Goal: Browse casually

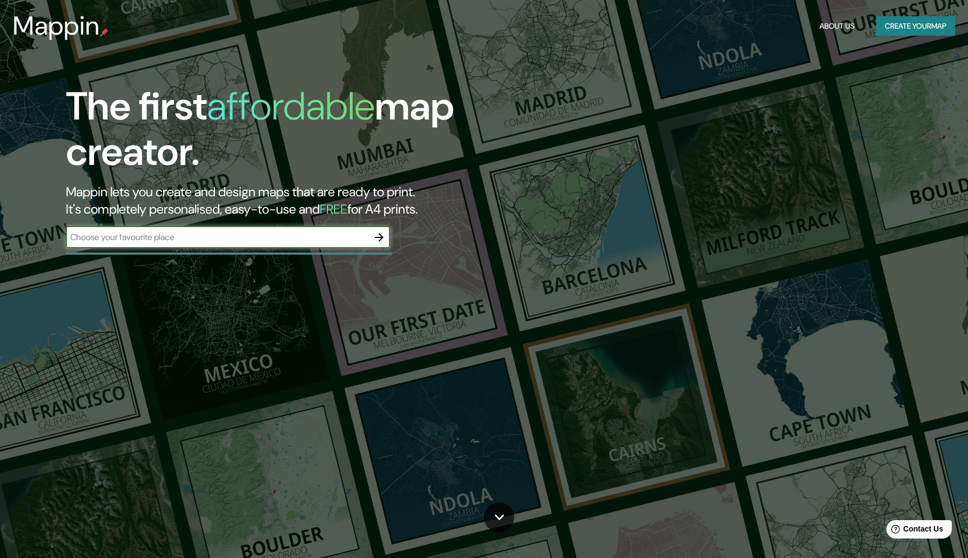
click at [332, 236] on input "text" at bounding box center [217, 237] width 303 height 12
click at [325, 212] on h2 "Mappin lets you create and design maps that are ready to print. It's completely…" at bounding box center [308, 200] width 484 height 35
click at [363, 228] on div "​" at bounding box center [228, 237] width 324 height 22
type input "Paris"
click at [376, 233] on icon "button" at bounding box center [379, 237] width 13 height 13
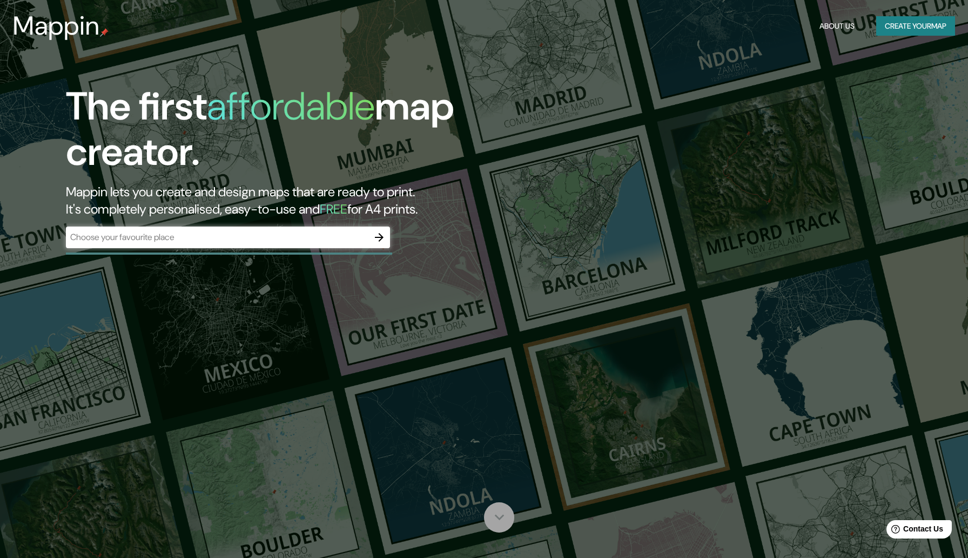
click at [499, 510] on icon at bounding box center [499, 516] width 19 height 19
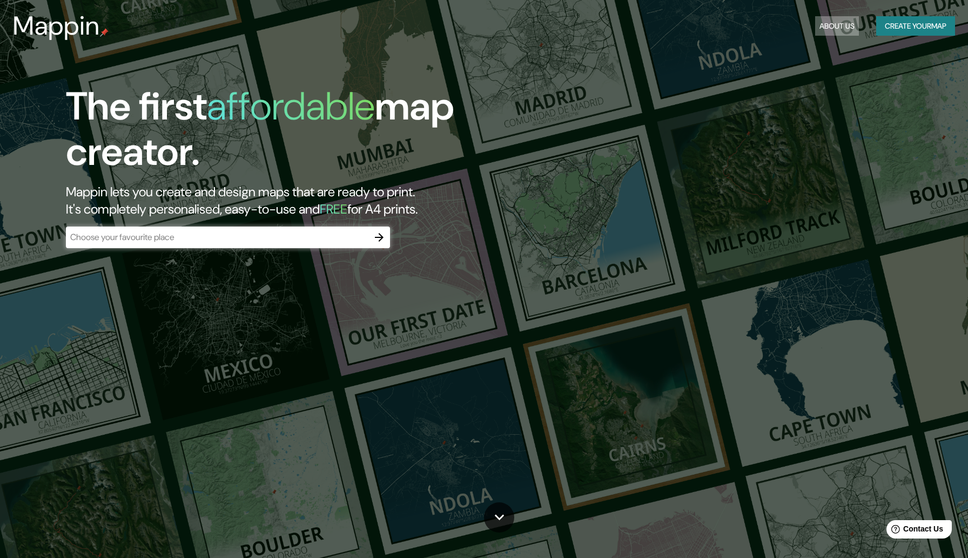
click at [832, 23] on button "About Us" at bounding box center [837, 26] width 44 height 20
click at [845, 18] on button "About Us" at bounding box center [837, 26] width 44 height 20
click at [827, 10] on div "Mappin About Us Create your map" at bounding box center [484, 26] width 968 height 35
click at [826, 26] on button "About Us" at bounding box center [837, 26] width 44 height 20
drag, startPoint x: 881, startPoint y: 35, endPoint x: 785, endPoint y: 76, distance: 104.4
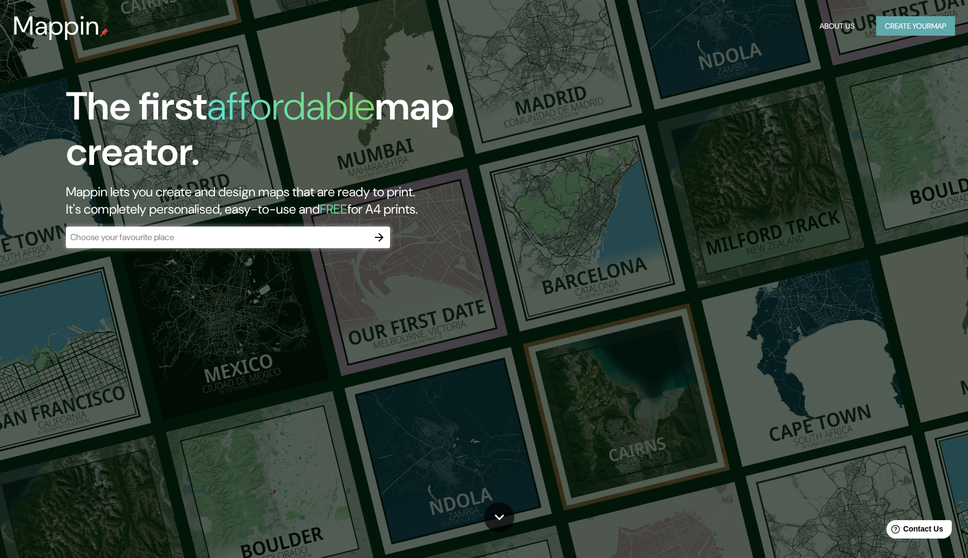
click at [942, 39] on div "Mappin About Us Create your map" at bounding box center [484, 26] width 968 height 35
drag, startPoint x: 948, startPoint y: 30, endPoint x: 908, endPoint y: 98, distance: 79.2
click at [882, 24] on button "Create your map" at bounding box center [916, 26] width 79 height 20
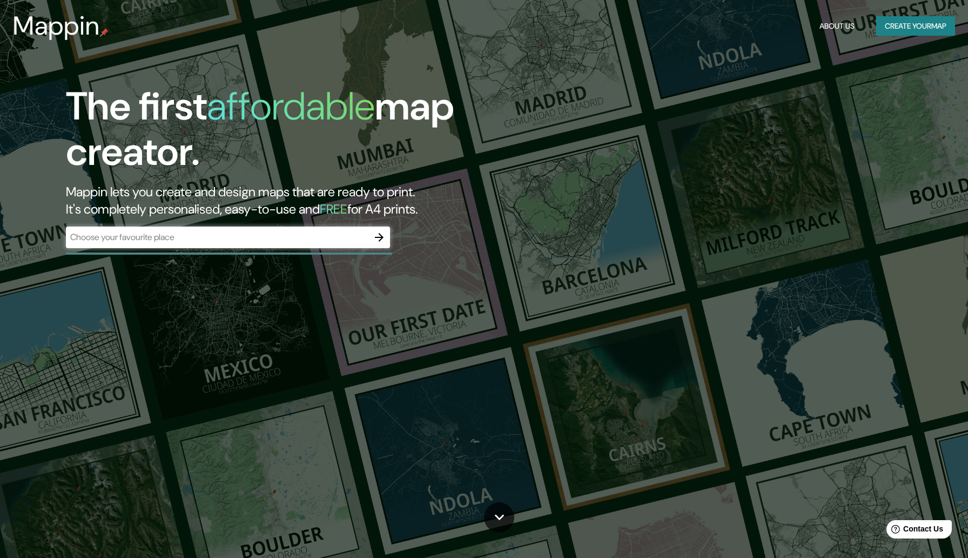
click at [837, 73] on div "The first affordable map creator. Mappin lets you create and design maps that a…" at bounding box center [484, 279] width 968 height 558
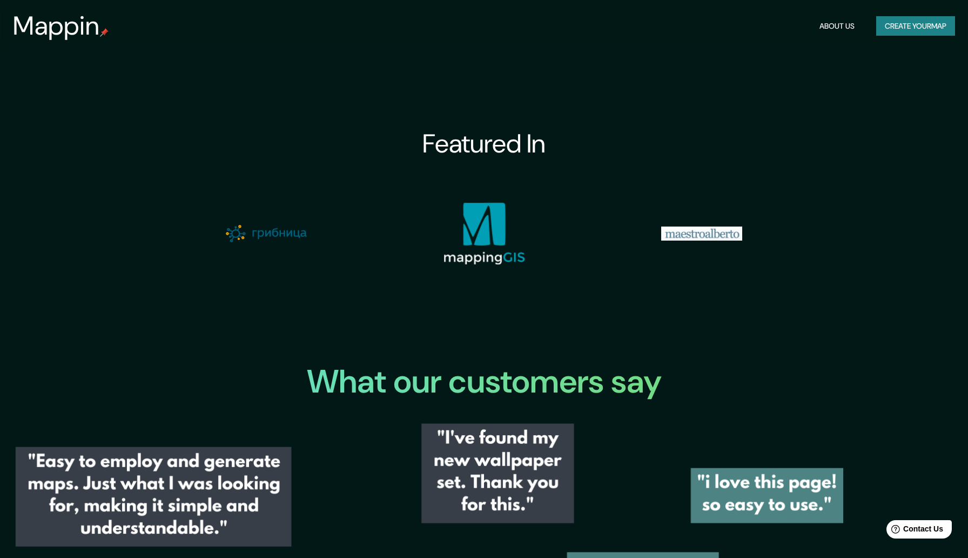
scroll to position [1459, 0]
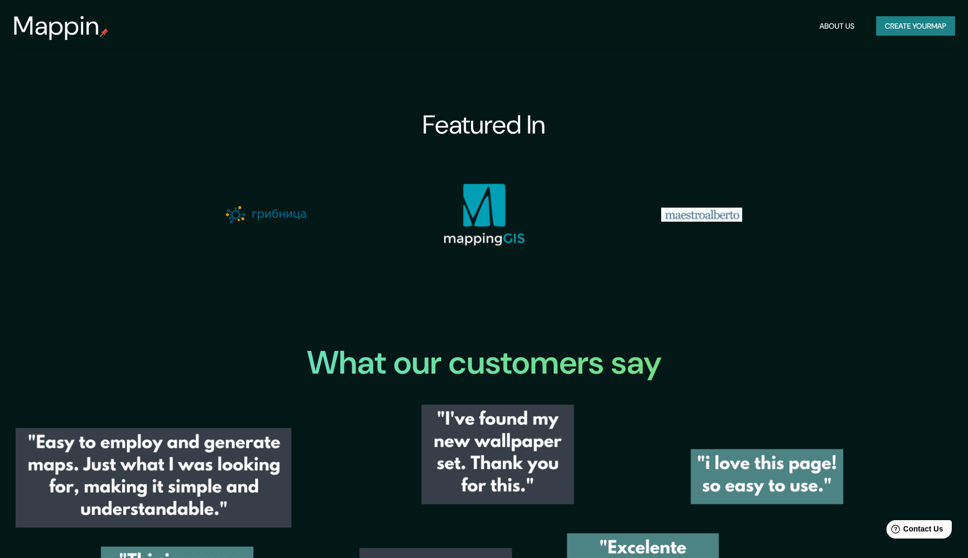
click at [264, 219] on div at bounding box center [262, 211] width 218 height 73
click at [264, 223] on img at bounding box center [266, 214] width 81 height 17
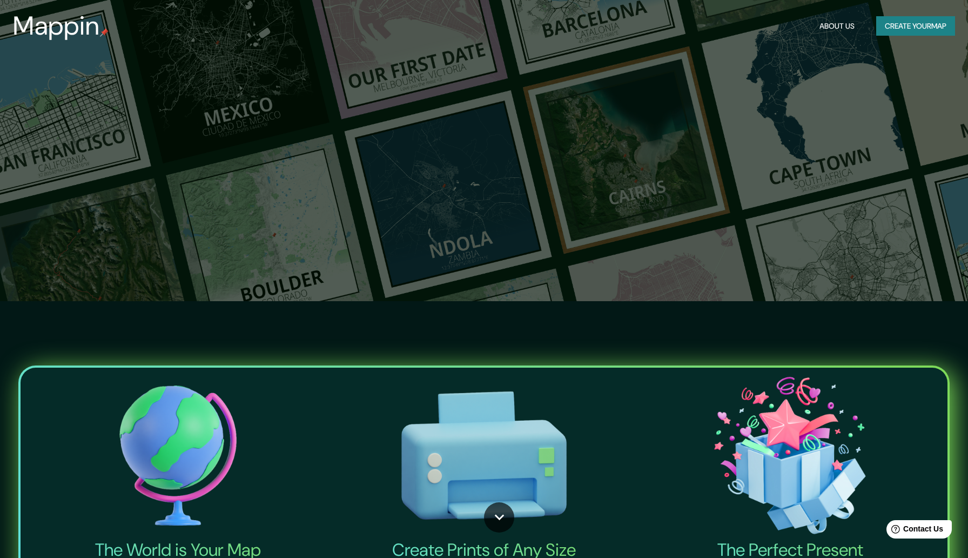
scroll to position [0, 0]
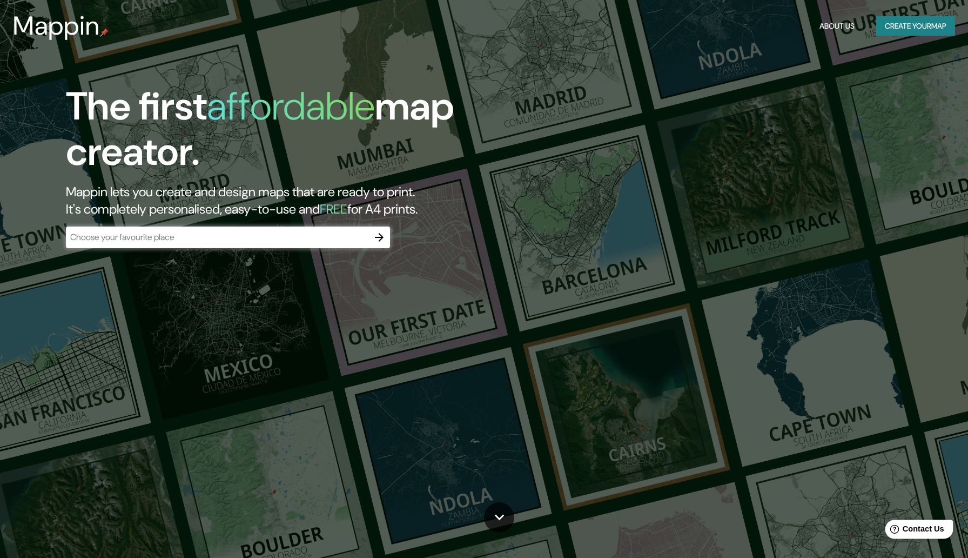
click at [914, 529] on span "Contact Us" at bounding box center [924, 528] width 42 height 9
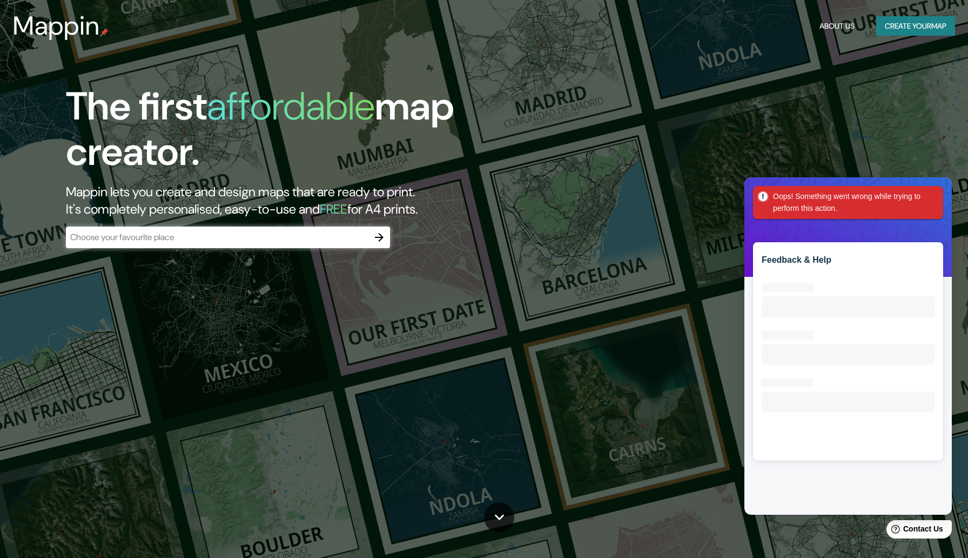
click at [944, 136] on div "The first affordable map creator. Mappin lets you create and design maps that a…" at bounding box center [484, 279] width 968 height 558
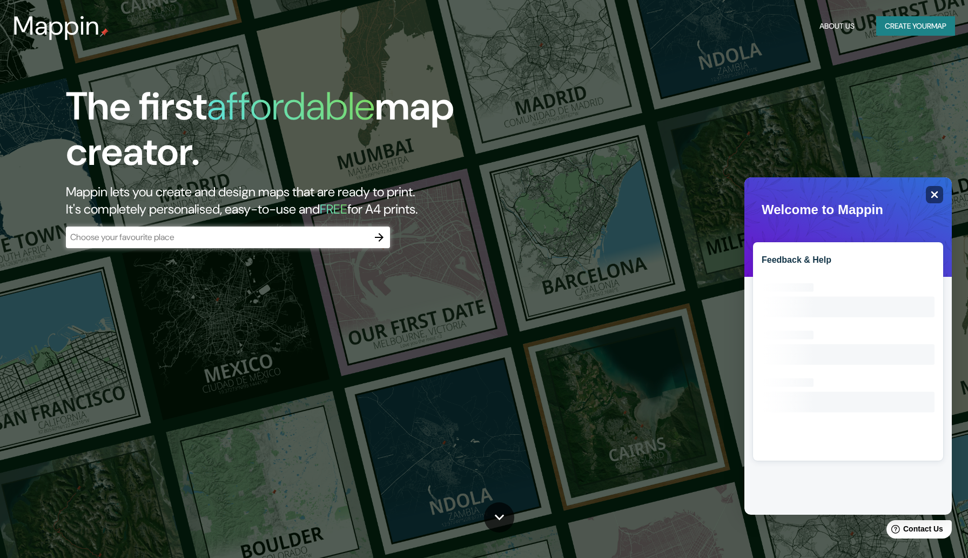
click at [941, 191] on div "Close" at bounding box center [934, 194] width 17 height 17
